Goal: Navigation & Orientation: Find specific page/section

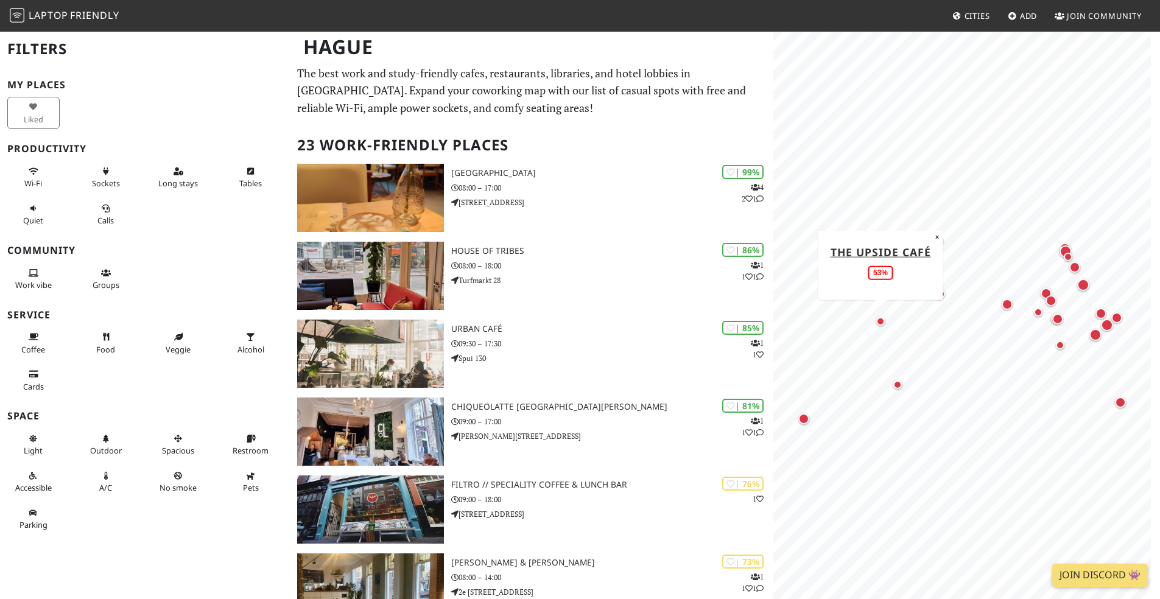
click at [881, 324] on div "Map marker" at bounding box center [880, 321] width 9 height 9
click at [898, 387] on div "Map marker" at bounding box center [897, 384] width 9 height 9
drag, startPoint x: 802, startPoint y: 420, endPoint x: 791, endPoint y: 421, distance: 11.0
click at [798, 421] on div "Map marker" at bounding box center [803, 418] width 11 height 11
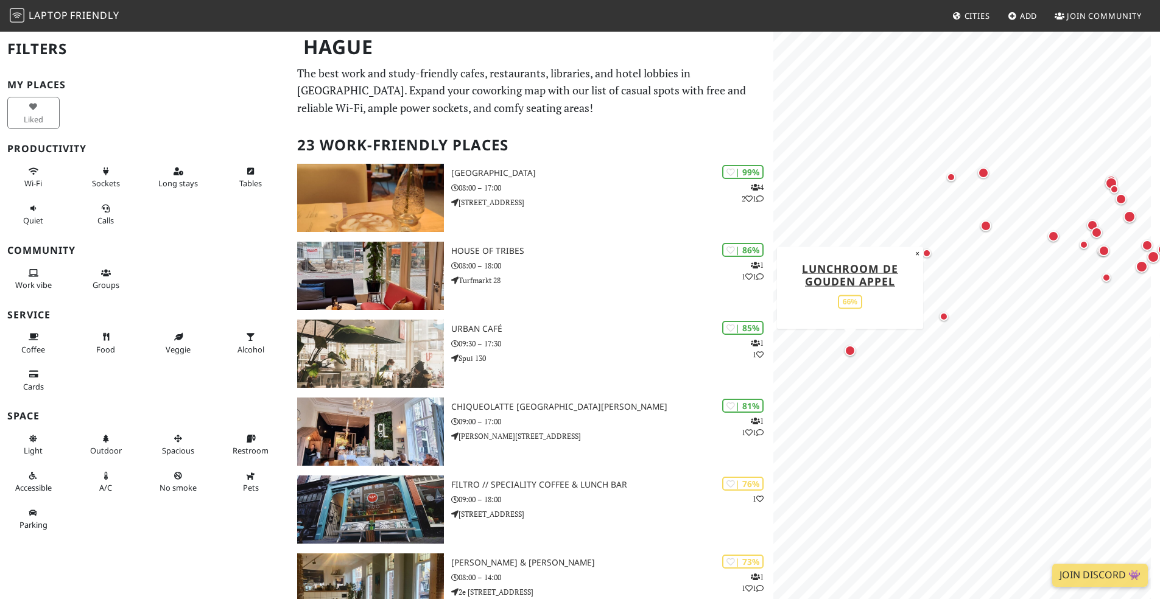
click at [848, 352] on div "Map marker" at bounding box center [849, 350] width 11 height 11
